Goal: Task Accomplishment & Management: Manage account settings

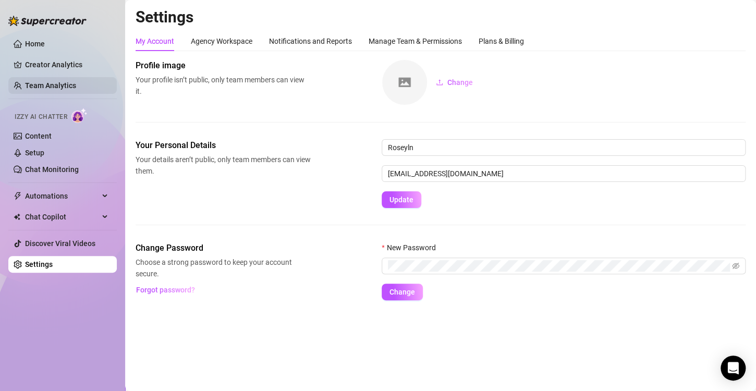
click at [63, 87] on link "Team Analytics" at bounding box center [50, 85] width 51 height 8
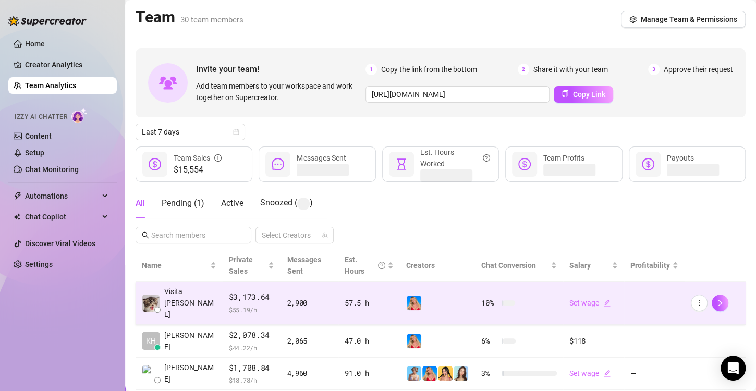
click at [407, 296] on img at bounding box center [414, 303] width 15 height 15
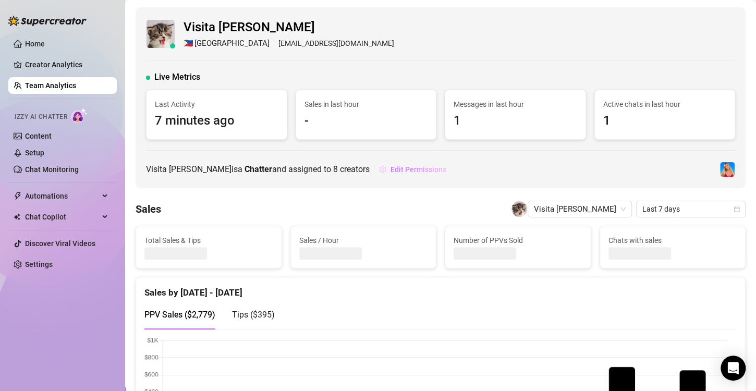
click at [398, 169] on span "Edit Permissions" at bounding box center [419, 169] width 56 height 8
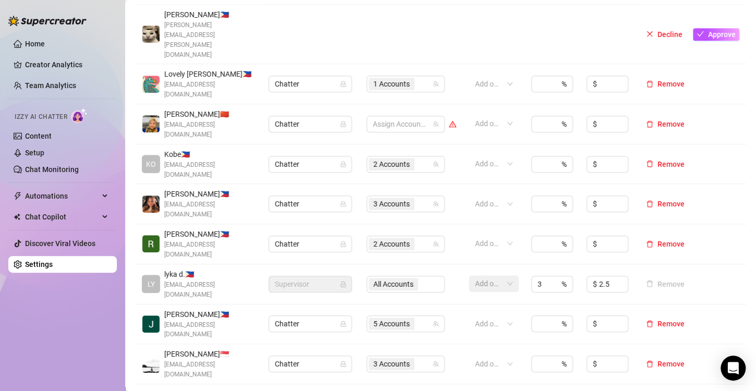
scroll to position [313, 0]
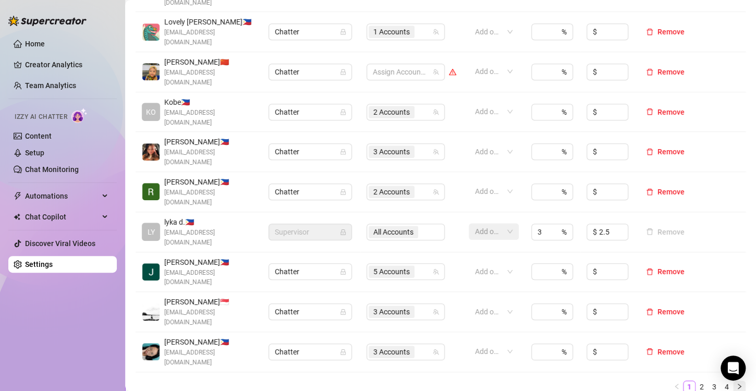
click at [738, 384] on icon "right" at bounding box center [739, 386] width 3 height 5
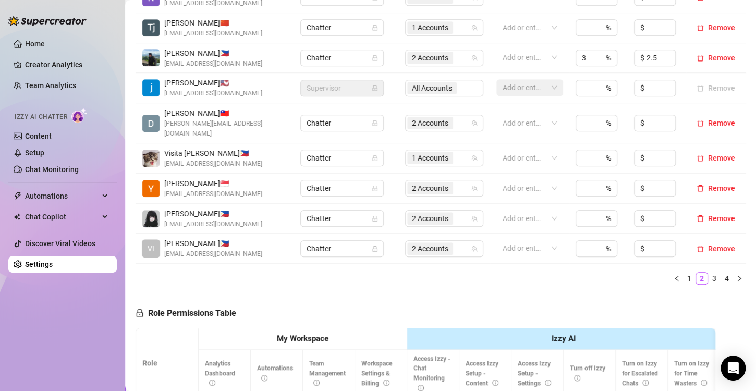
scroll to position [261, 0]
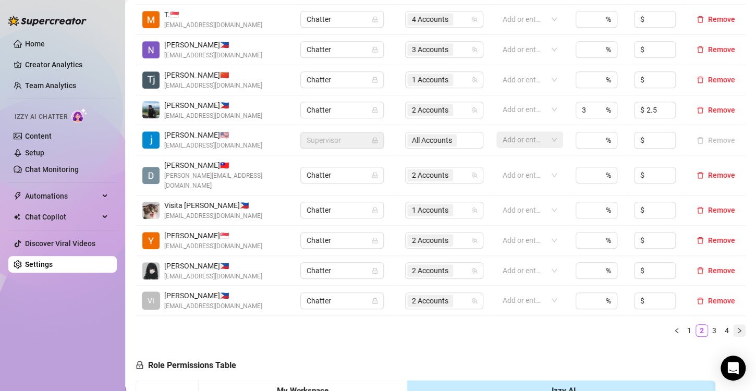
click at [736, 327] on icon "right" at bounding box center [739, 330] width 6 height 6
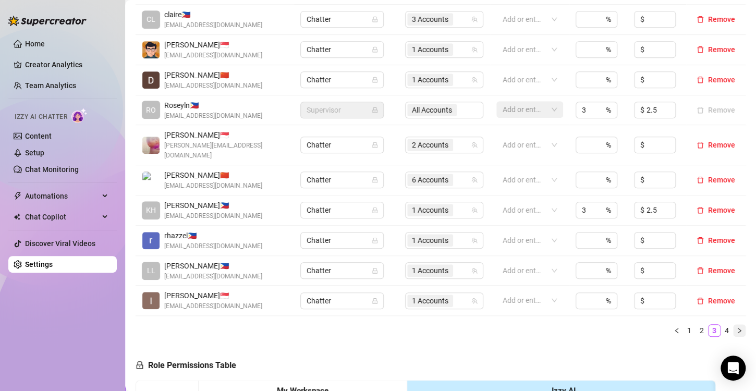
click at [733, 324] on button "button" at bounding box center [739, 330] width 13 height 13
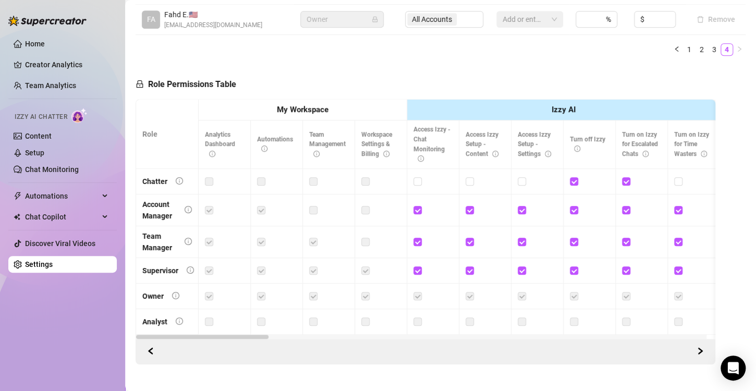
scroll to position [104, 0]
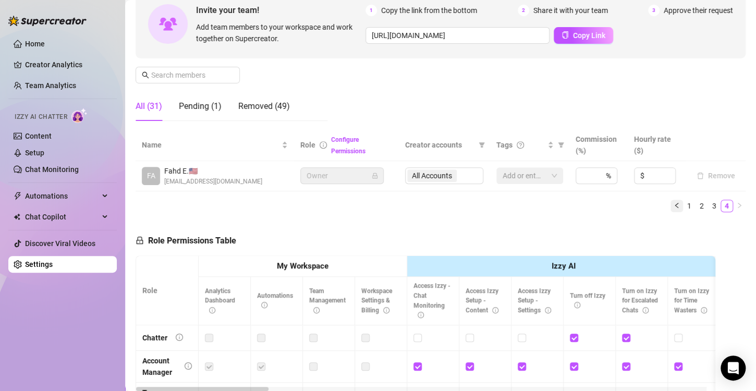
click at [674, 206] on icon "left" at bounding box center [677, 205] width 6 height 6
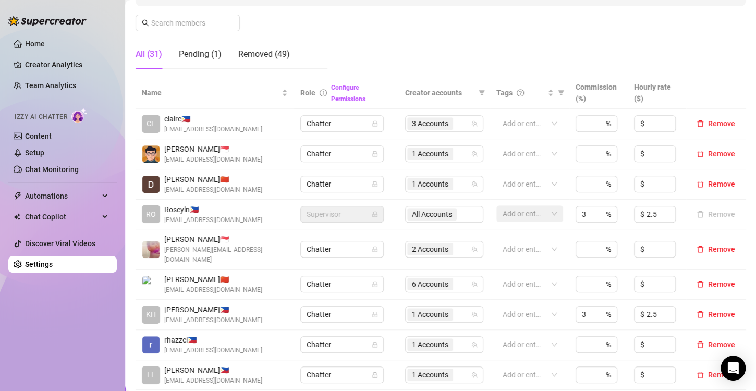
scroll to position [261, 0]
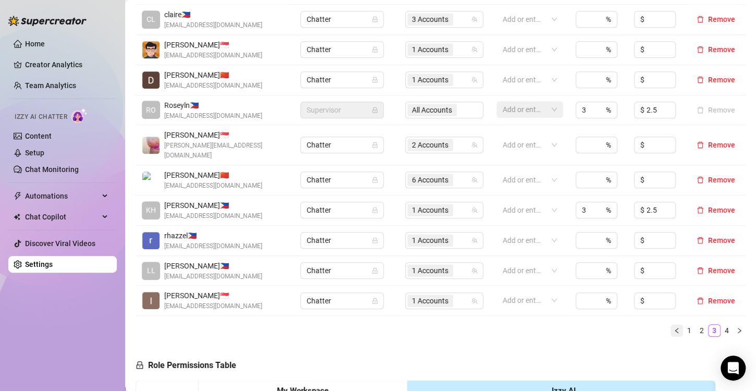
click at [674, 327] on icon "left" at bounding box center [677, 330] width 6 height 6
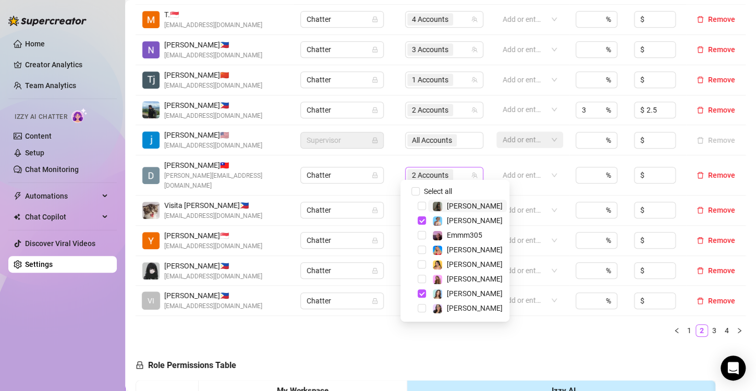
click at [419, 169] on span "2 Accounts" at bounding box center [430, 174] width 36 height 11
click at [420, 281] on span "Select tree node" at bounding box center [422, 279] width 8 height 8
click at [422, 296] on span "Select tree node" at bounding box center [422, 293] width 8 height 8
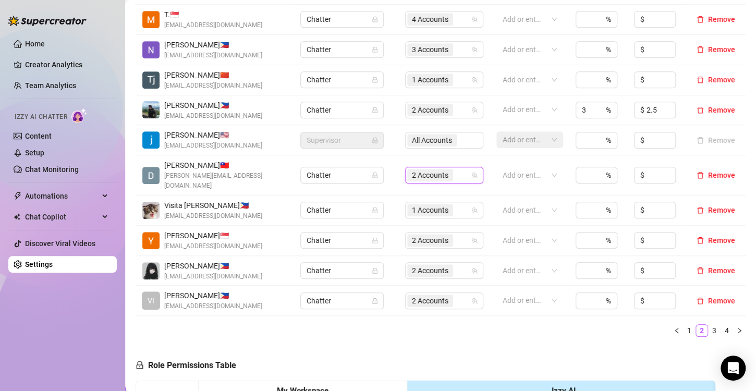
click at [386, 329] on div "Name Role Configure Permissions Creator accounts Tags Commission (%) Hourly rat…" at bounding box center [441, 159] width 610 height 372
